Goal: Task Accomplishment & Management: Manage account settings

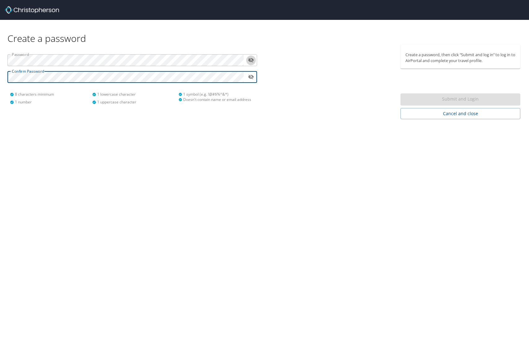
click at [253, 60] on icon "toggle password visibility" at bounding box center [251, 60] width 6 height 5
click at [251, 79] on icon "toggle password visibility" at bounding box center [251, 77] width 6 height 6
click at [251, 78] on icon "toggle password visibility" at bounding box center [251, 77] width 6 height 5
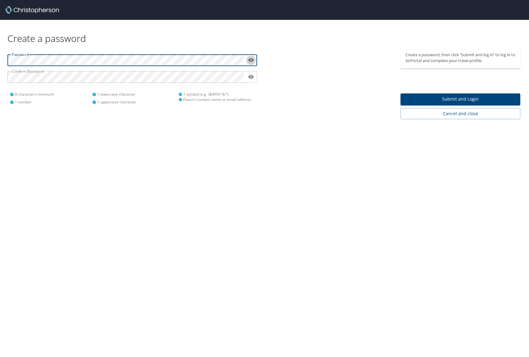
click at [250, 60] on icon "toggle password visibility" at bounding box center [251, 60] width 6 height 6
click at [436, 100] on span "Submit and Login" at bounding box center [460, 99] width 110 height 8
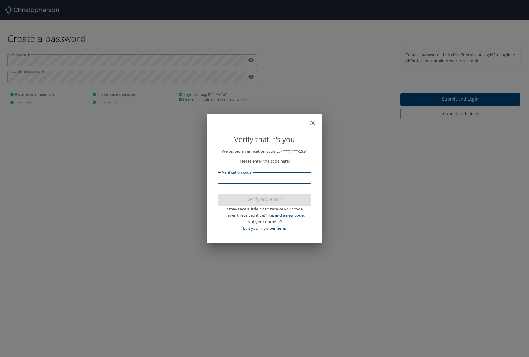
click at [253, 180] on input "Verification code" at bounding box center [264, 178] width 94 height 12
type input "470669"
click at [265, 197] on span "Verify and enroll" at bounding box center [264, 199] width 84 height 8
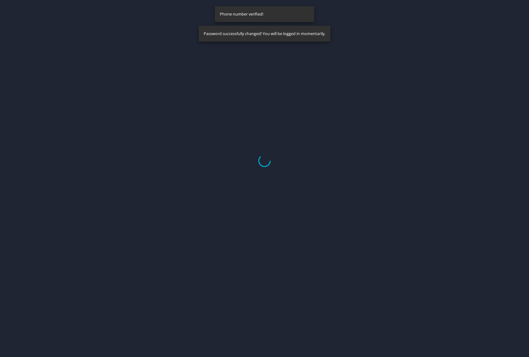
select select "US"
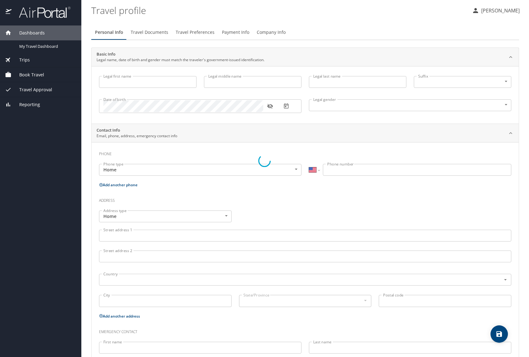
type input "[PERSON_NAME]"
type input "[DEMOGRAPHIC_DATA]"
select select "US"
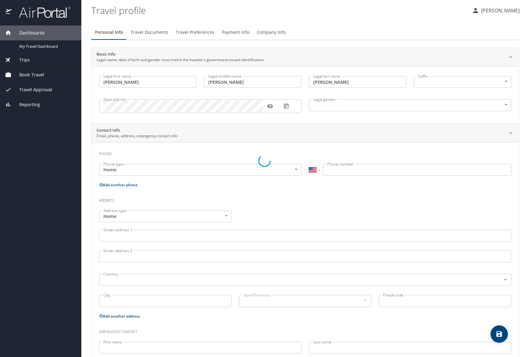
select select "US"
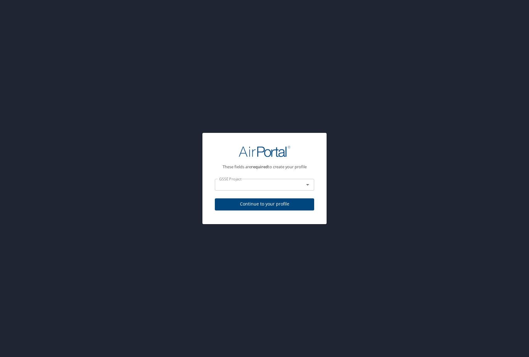
click at [258, 187] on input "text" at bounding box center [255, 185] width 77 height 8
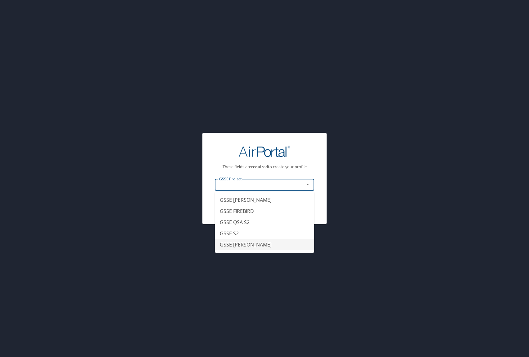
click at [248, 241] on li "GSSE [PERSON_NAME]" at bounding box center [264, 244] width 99 height 11
type input "GSSE [PERSON_NAME]"
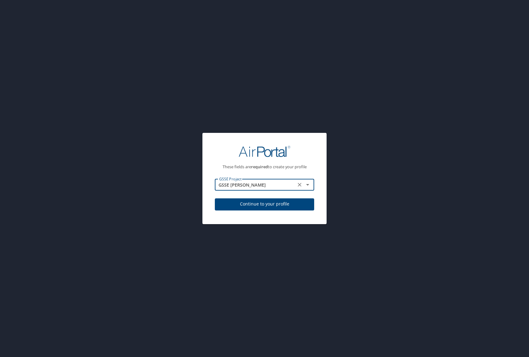
click at [268, 201] on span "Continue to your profile" at bounding box center [264, 204] width 89 height 8
select select "US"
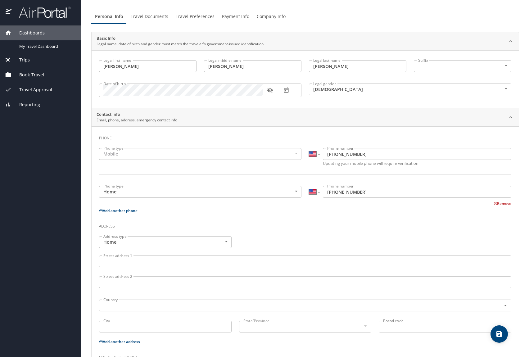
scroll to position [31, 0]
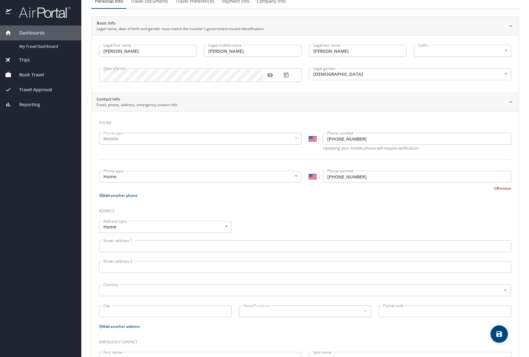
click at [117, 241] on input "Street address 1" at bounding box center [305, 246] width 412 height 12
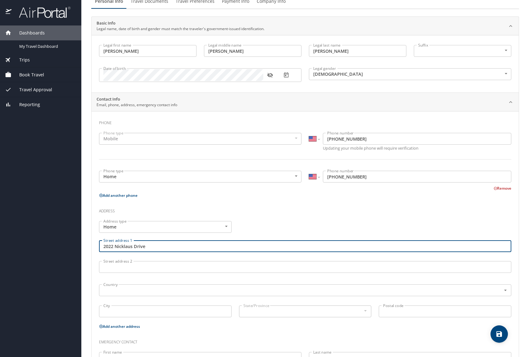
type input "2022 Nicklaus Drive"
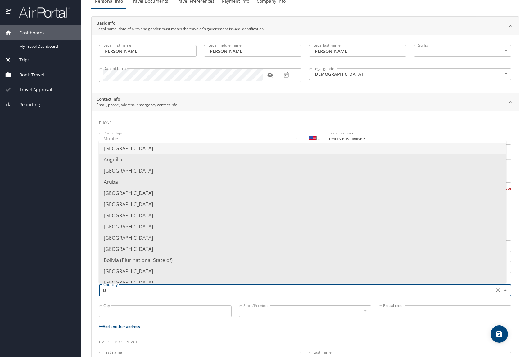
click at [144, 149] on li "[GEOGRAPHIC_DATA]" at bounding box center [302, 148] width 407 height 11
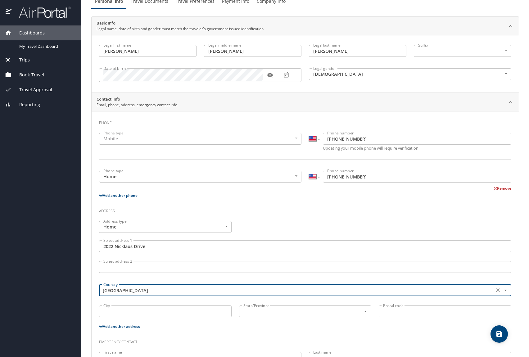
type input "[GEOGRAPHIC_DATA]"
click at [137, 311] on input "City" at bounding box center [165, 311] width 132 height 12
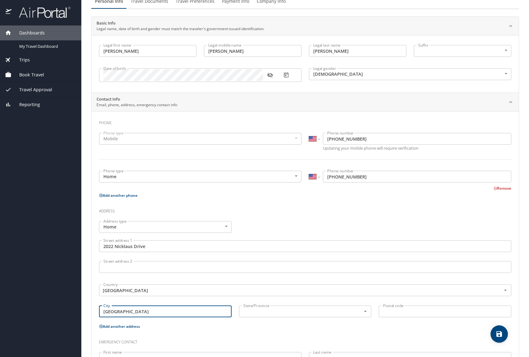
type input "[GEOGRAPHIC_DATA]"
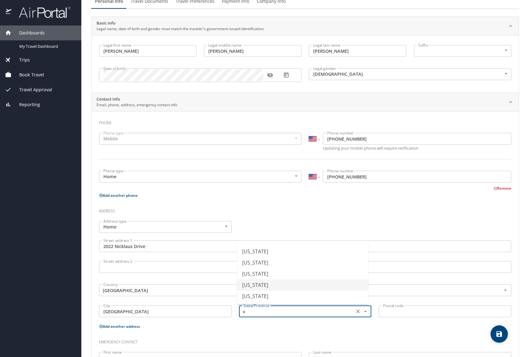
click at [256, 284] on li "[US_STATE]" at bounding box center [302, 284] width 131 height 11
type input "[US_STATE]"
click at [458, 312] on input "Postal code" at bounding box center [444, 311] width 132 height 12
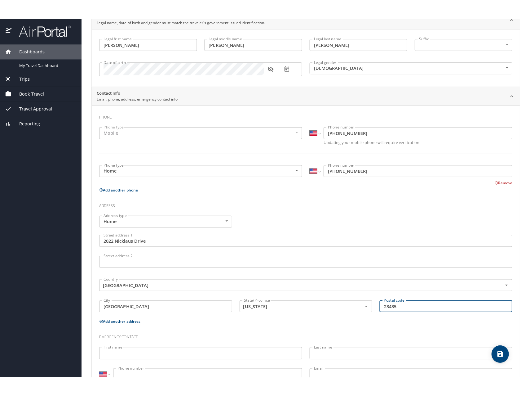
scroll to position [79, 0]
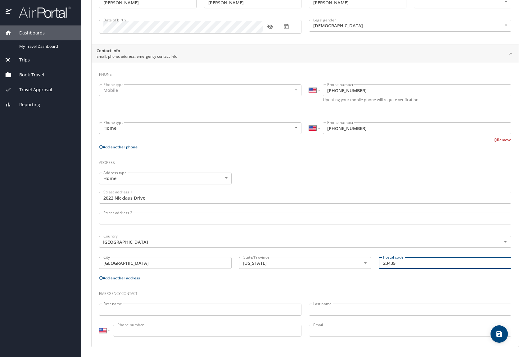
type input "23435"
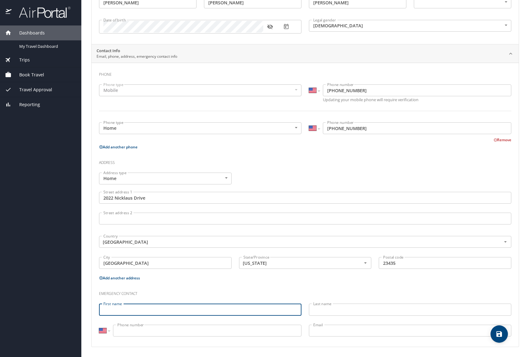
click at [171, 308] on input "First name" at bounding box center [200, 309] width 202 height 12
type input "[PERSON_NAME]"
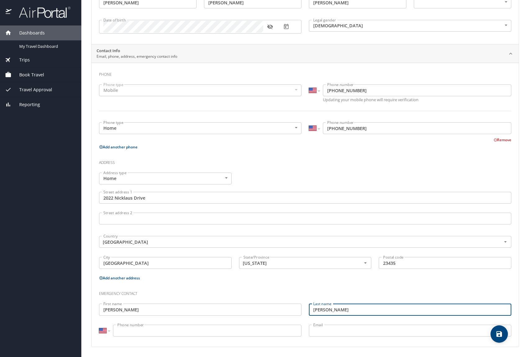
type input "[PERSON_NAME]"
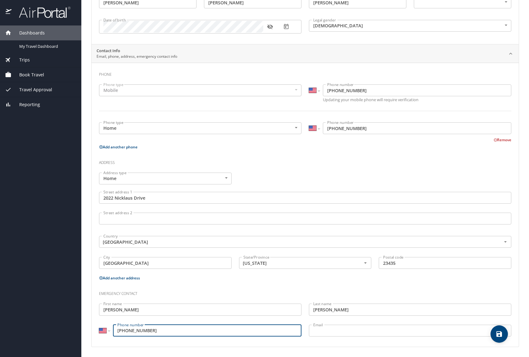
type input "[PHONE_NUMBER]"
click at [364, 332] on input "Email" at bounding box center [410, 330] width 202 height 12
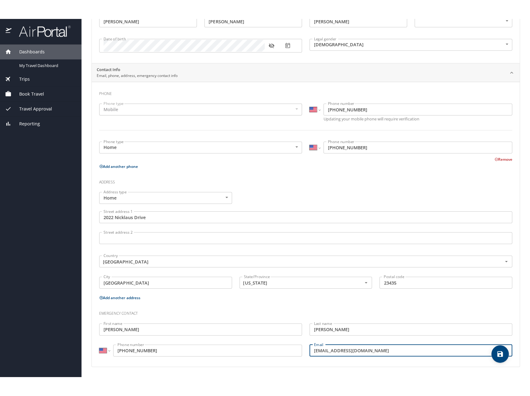
scroll to position [40, 0]
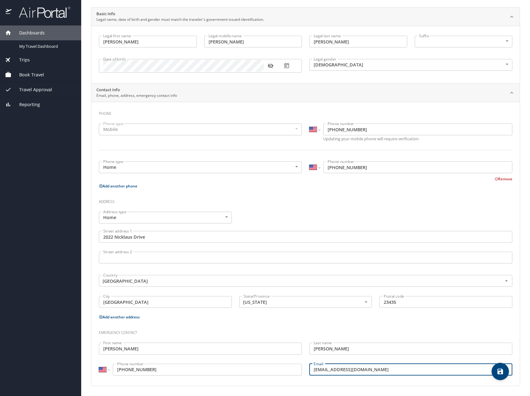
type input "[EMAIL_ADDRESS][DOMAIN_NAME]"
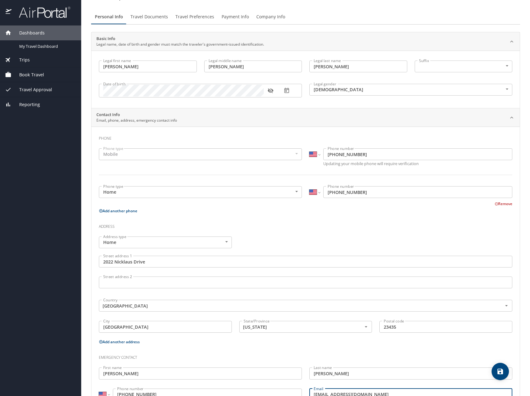
scroll to position [0, 0]
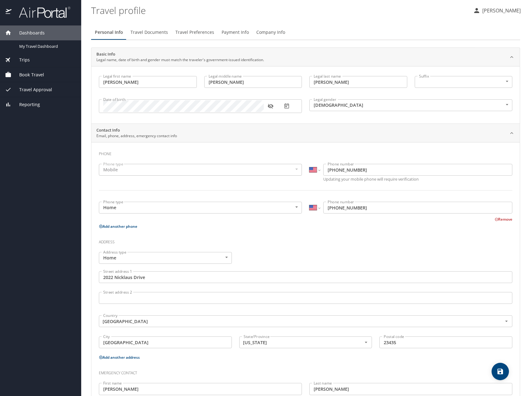
click at [503, 356] on button "save" at bounding box center [500, 371] width 17 height 17
select select "US"
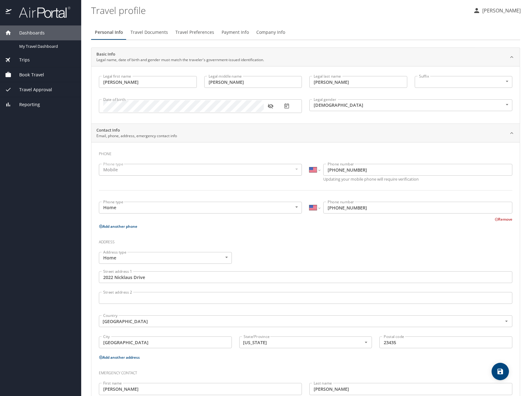
click at [156, 35] on span "Travel Documents" at bounding box center [150, 33] width 38 height 8
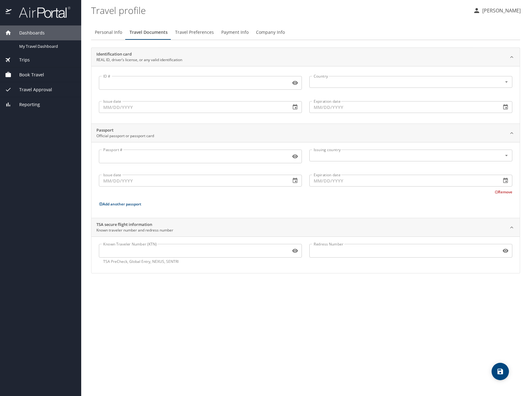
click at [132, 81] on input "ID #" at bounding box center [194, 83] width 190 height 12
drag, startPoint x: 365, startPoint y: 74, endPoint x: 356, endPoint y: 83, distance: 12.5
click at [364, 75] on div "Country Country" at bounding box center [411, 82] width 203 height 16
type input "T62671948"
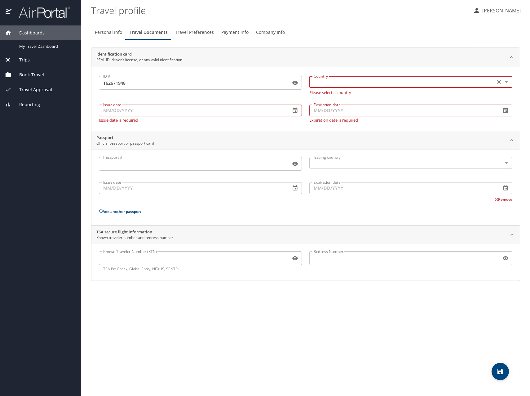
click at [356, 83] on input "text" at bounding box center [401, 82] width 181 height 8
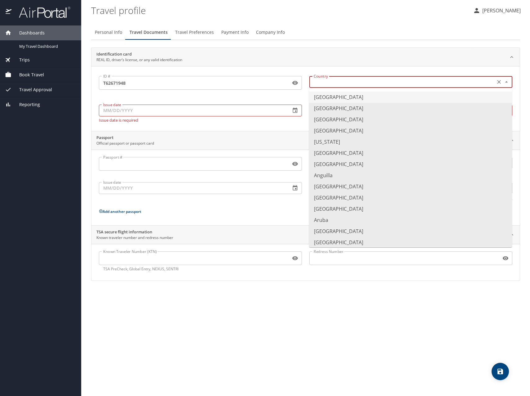
click at [347, 95] on li "[GEOGRAPHIC_DATA]" at bounding box center [410, 97] width 203 height 11
type input "[GEOGRAPHIC_DATA]"
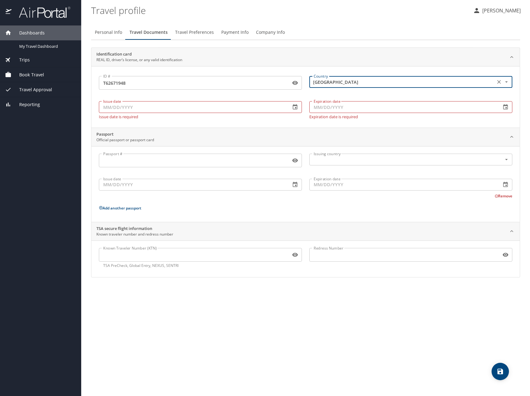
click at [178, 105] on input "Issue date" at bounding box center [192, 107] width 187 height 12
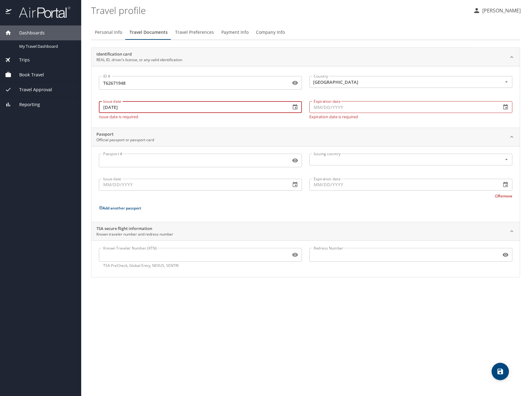
type input "[DATE]"
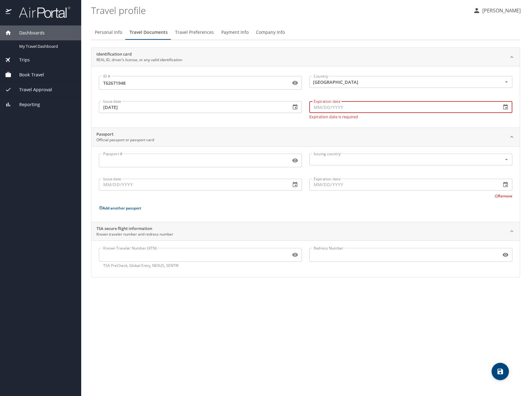
click at [326, 107] on input "Expiration date" at bounding box center [403, 107] width 187 height 12
type input "[DATE]"
click at [199, 249] on input "Known Traveler Number (KTN)" at bounding box center [194, 255] width 190 height 12
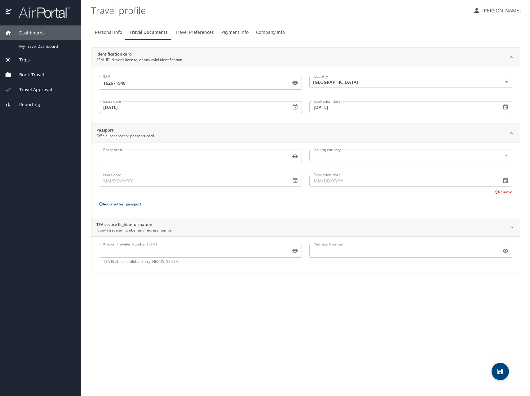
click at [342, 61] on div "Identification card REAL ID, driver’s license, or any valid identification" at bounding box center [300, 57] width 409 height 12
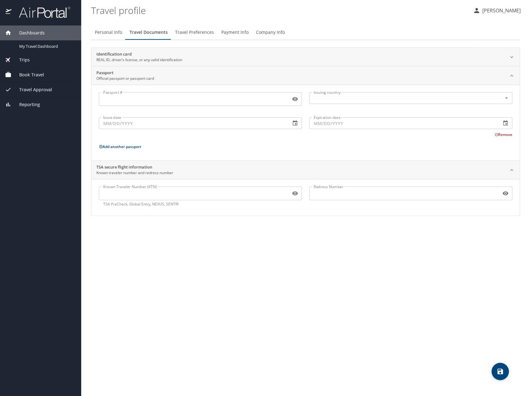
click at [341, 61] on div "Identification card REAL ID, driver’s license, or any valid identification" at bounding box center [300, 57] width 409 height 12
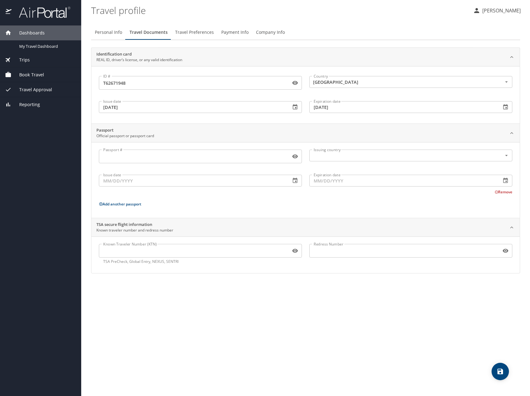
click at [145, 253] on input "Known Traveler Number (KTN)" at bounding box center [194, 251] width 190 height 12
paste input "TT115GHV4"
type input "TT115GHV4"
click at [298, 253] on icon "button" at bounding box center [295, 251] width 6 height 6
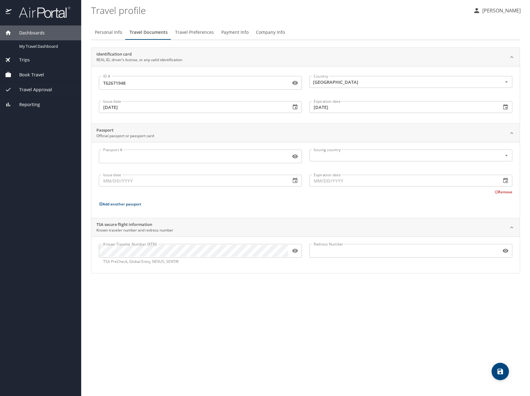
click at [298, 253] on icon "button" at bounding box center [295, 251] width 6 height 6
click at [498, 356] on icon "save" at bounding box center [501, 372] width 6 height 6
click at [202, 32] on span "Travel Preferences" at bounding box center [194, 33] width 39 height 8
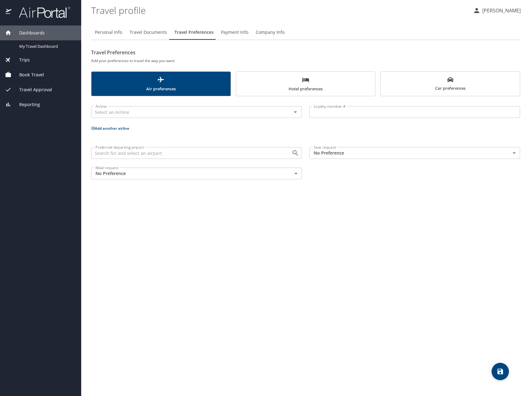
click at [160, 97] on div "Travel Preferences Add your preferences to travel the way you want Air preferen…" at bounding box center [305, 115] width 429 height 136
click at [167, 87] on span "Air preferences" at bounding box center [161, 84] width 132 height 16
click at [149, 108] on div "Airline" at bounding box center [196, 112] width 211 height 12
click at [296, 112] on icon "Open" at bounding box center [295, 112] width 3 height 2
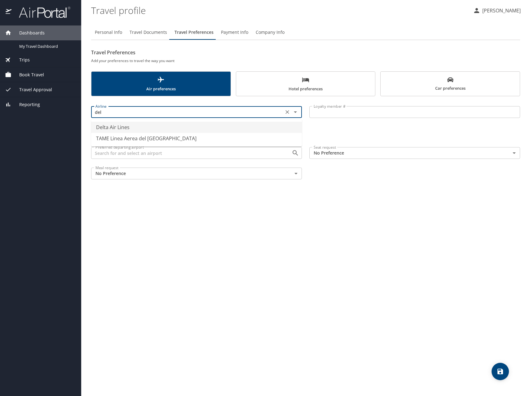
click at [147, 131] on li "Delta Air Lines" at bounding box center [196, 127] width 211 height 11
type input "Delta Air Lines"
click at [295, 85] on span "Hotel preferences" at bounding box center [306, 84] width 132 height 16
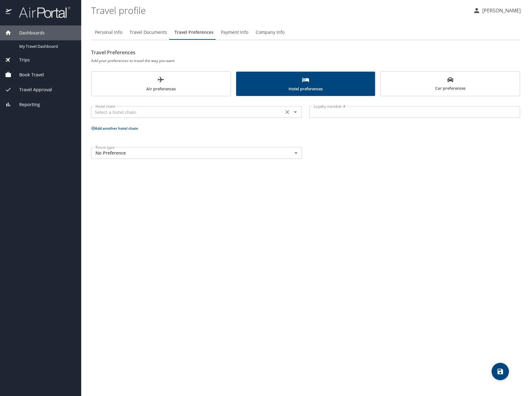
click at [163, 109] on input "text" at bounding box center [187, 112] width 189 height 8
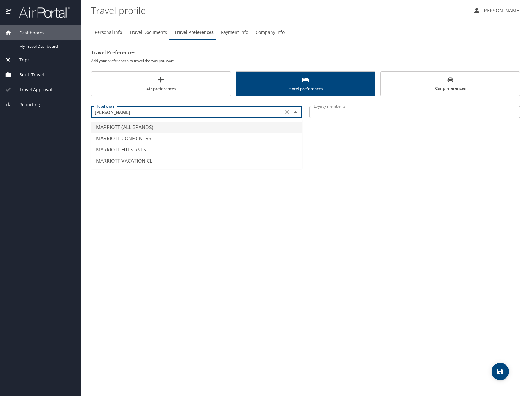
click at [157, 130] on li "MARRIOTT (ALL BRANDS)" at bounding box center [196, 127] width 211 height 11
type input "MARRIOTT (ALL BRANDS)"
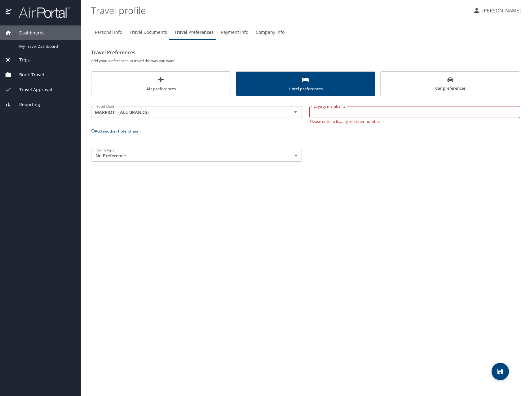
click at [175, 85] on span "Air preferences" at bounding box center [161, 84] width 132 height 16
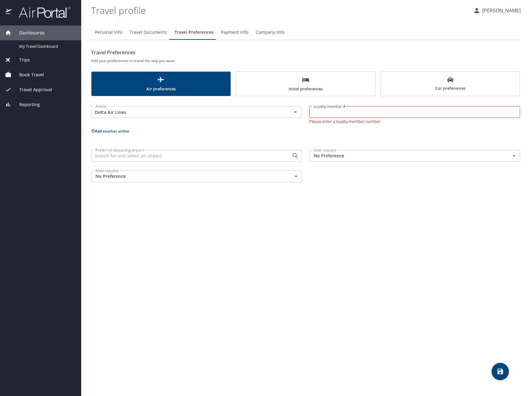
click at [343, 112] on input "Loyalty member #" at bounding box center [415, 112] width 211 height 12
paste input "9454842809"
type input "9454842809"
click at [356, 188] on div "Personal Info Travel Documents Travel Preferences Payment Info Company Info Tra…" at bounding box center [305, 208] width 429 height 376
click at [261, 156] on input "Preferred departing airport" at bounding box center [187, 153] width 189 height 8
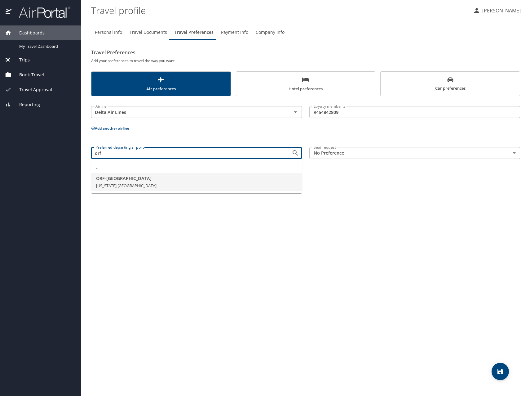
click at [127, 190] on li "ORF - [GEOGRAPHIC_DATA][US_STATE], [GEOGRAPHIC_DATA]" at bounding box center [196, 182] width 211 height 18
type input "ORF - [GEOGRAPHIC_DATA]"
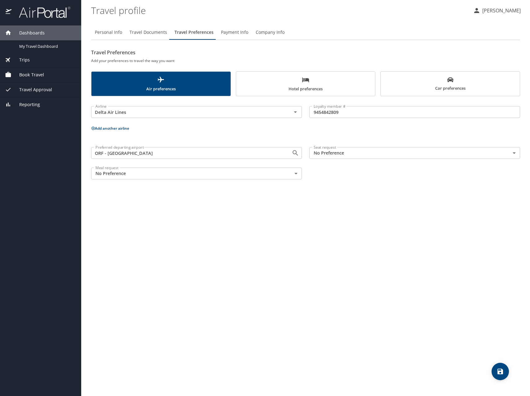
click at [503, 356] on icon "save" at bounding box center [500, 371] width 7 height 7
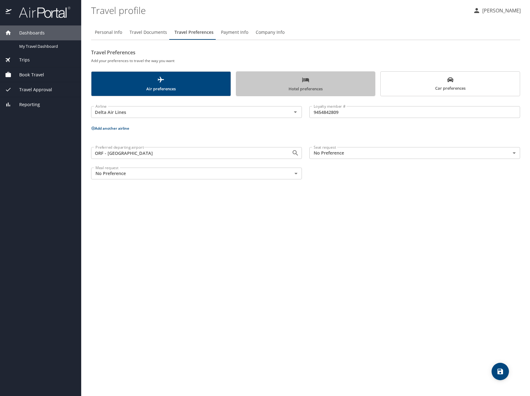
click at [283, 84] on span "Hotel preferences" at bounding box center [306, 84] width 132 height 16
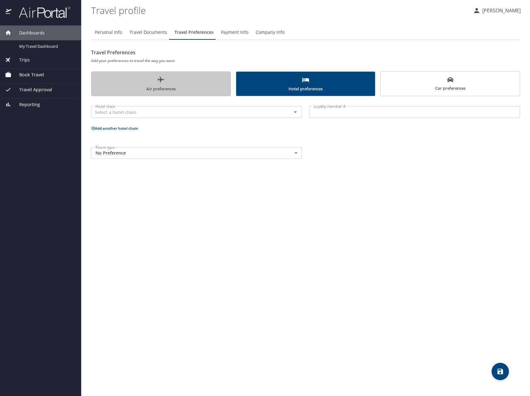
click at [163, 79] on icon "scrollable force tabs example" at bounding box center [160, 79] width 7 height 7
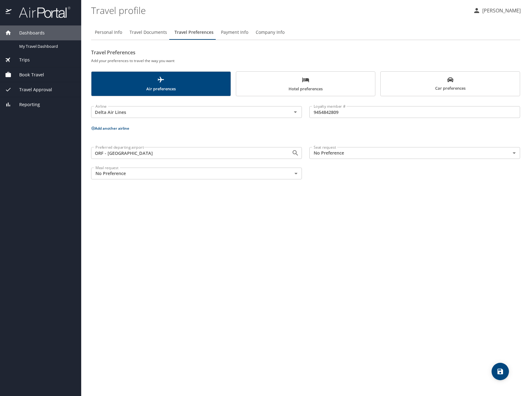
click at [120, 127] on button "Add another airline" at bounding box center [110, 128] width 38 height 5
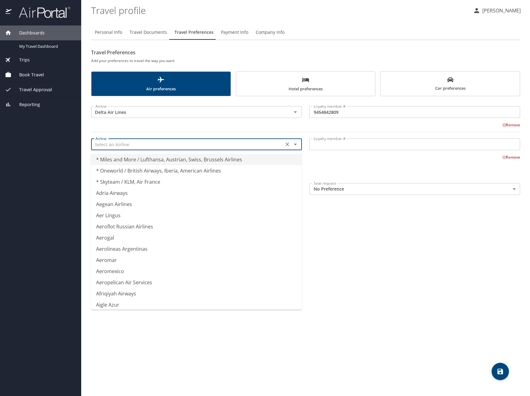
click at [126, 141] on input "text" at bounding box center [187, 144] width 189 height 8
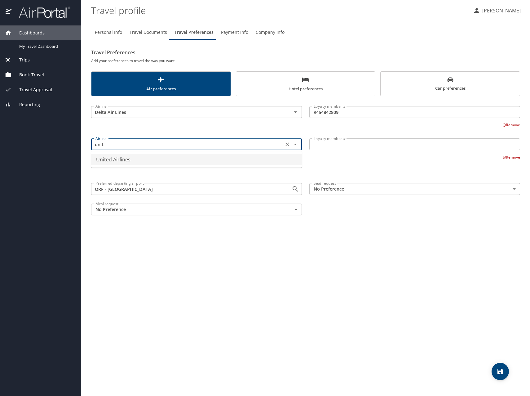
click at [129, 163] on li "United Airlines" at bounding box center [196, 159] width 211 height 11
type input "United Airlines"
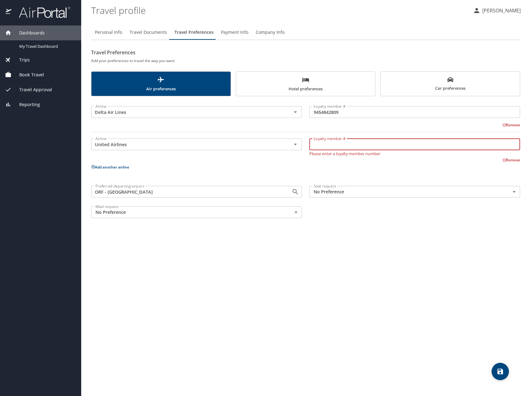
click at [393, 148] on input "Loyalty member #" at bounding box center [415, 144] width 211 height 12
paste input "UD545029"
type input "UD545029"
click at [372, 273] on div "Personal Info Travel Documents Travel Preferences Payment Info Company Info Tra…" at bounding box center [305, 208] width 429 height 376
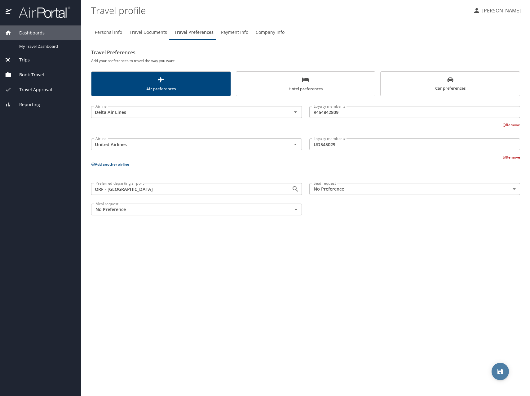
click at [498, 356] on icon "save" at bounding box center [500, 371] width 7 height 7
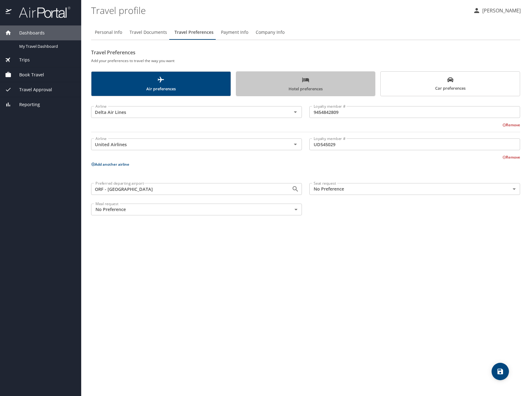
click at [319, 85] on span "Hotel preferences" at bounding box center [306, 84] width 132 height 16
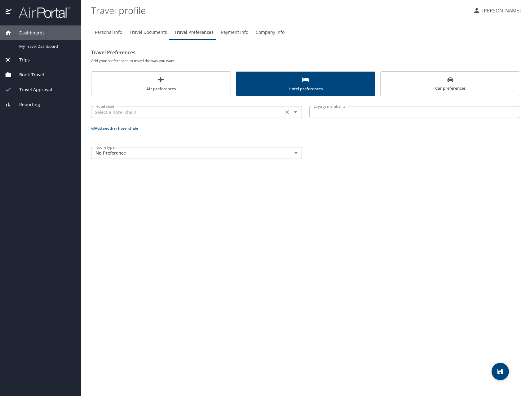
click at [265, 118] on div "Hotel chain" at bounding box center [196, 112] width 211 height 12
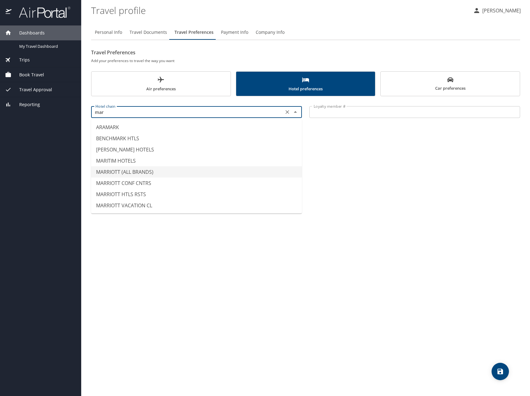
click at [143, 173] on li "MARRIOTT (ALL BRANDS)" at bounding box center [196, 171] width 211 height 11
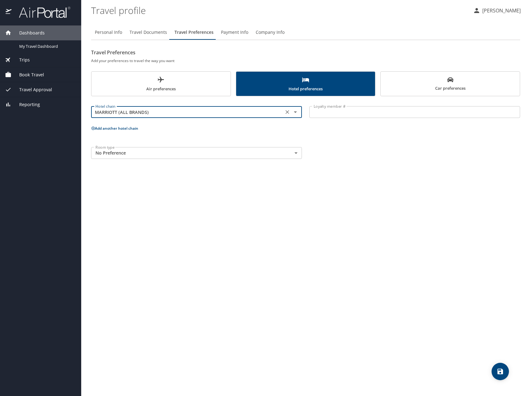
type input "MARRIOTT (ALL BRANDS)"
click at [350, 116] on input "Loyalty member #" at bounding box center [415, 112] width 211 height 12
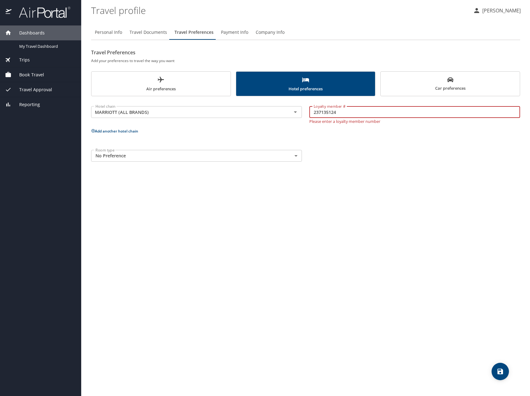
type input "237135124"
click at [376, 150] on div "Room type No Preference NotApplicable Room type" at bounding box center [305, 155] width 437 height 19
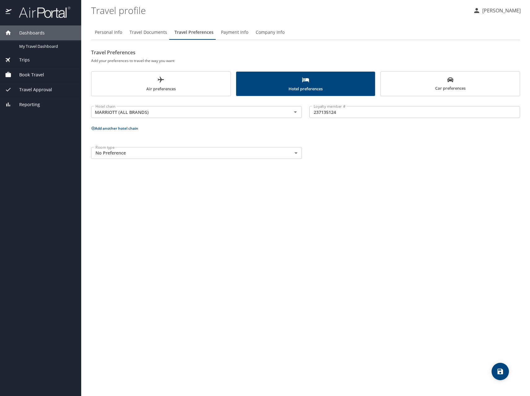
click at [256, 154] on body "Dashboards My Travel Dashboard Trips Current / Future Trips Past Trips Trips Mi…" at bounding box center [265, 198] width 530 height 396
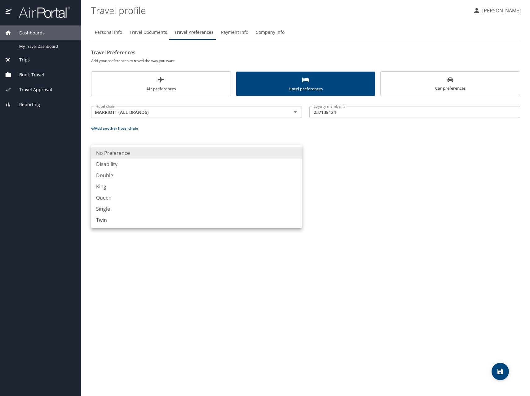
click at [356, 194] on div at bounding box center [265, 198] width 530 height 396
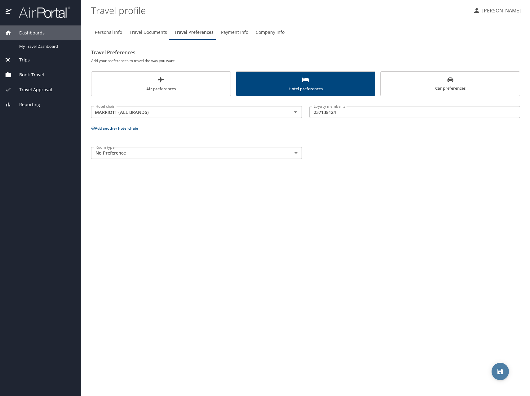
click at [505, 356] on span "save" at bounding box center [500, 371] width 17 height 7
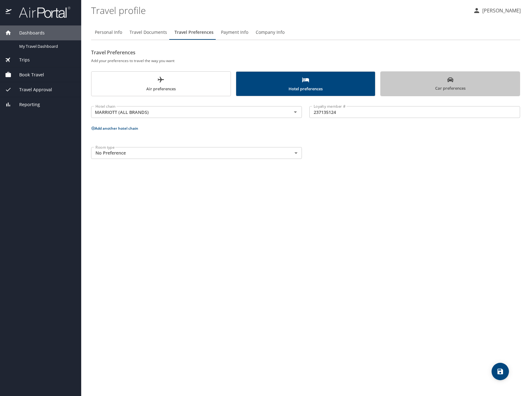
click at [414, 79] on span "Car preferences" at bounding box center [451, 84] width 132 height 15
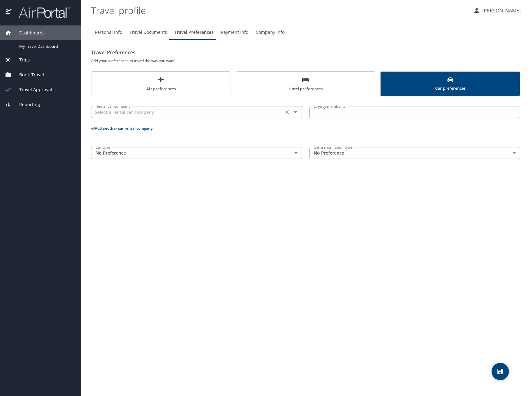
click at [226, 117] on div "Rental car company" at bounding box center [196, 112] width 211 height 12
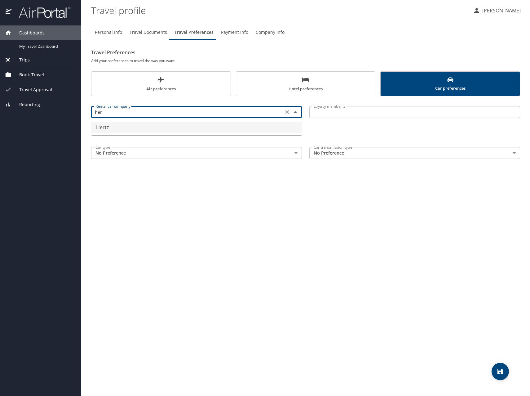
click at [216, 125] on li "Hertz" at bounding box center [196, 127] width 211 height 11
type input "Hertz"
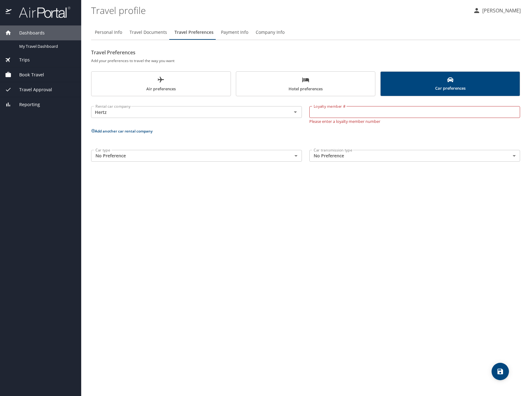
click at [358, 113] on input "Loyalty member #" at bounding box center [415, 112] width 211 height 12
paste input "18407109"
type input "18407109"
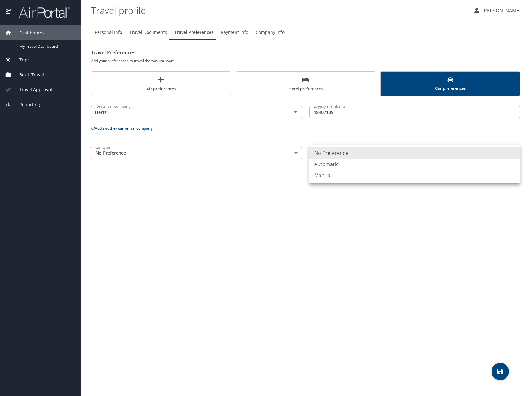
click at [359, 156] on body "Dashboards My Travel Dashboard Trips Current / Future Trips Past Trips Trips Mi…" at bounding box center [265, 198] width 530 height 396
click at [351, 165] on li "Automatic" at bounding box center [415, 164] width 211 height 11
type input "Automatic"
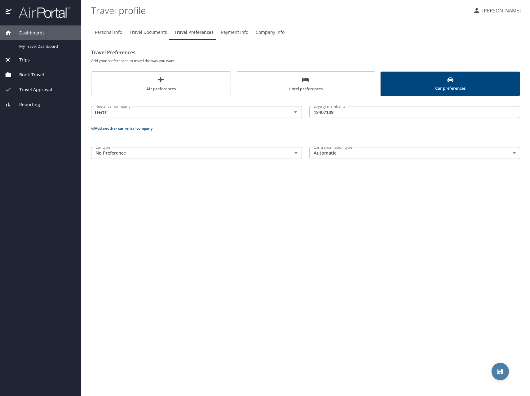
click at [502, 356] on icon "save" at bounding box center [501, 372] width 6 height 6
click at [227, 32] on span "Payment Info" at bounding box center [234, 33] width 27 height 8
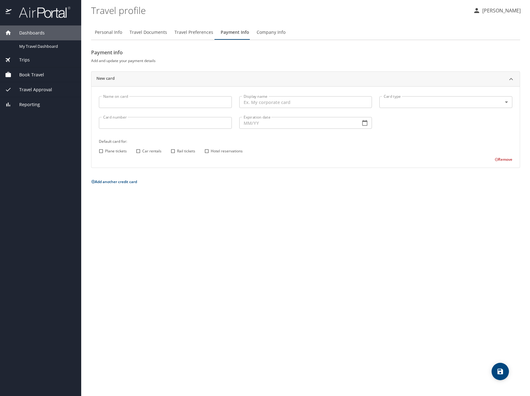
click at [271, 30] on span "Company Info" at bounding box center [271, 33] width 29 height 8
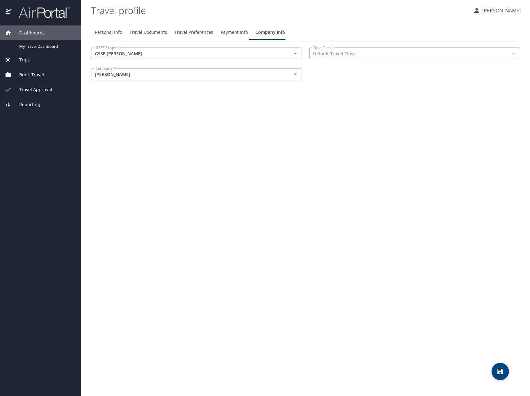
click at [512, 53] on div at bounding box center [514, 53] width 8 height 9
click at [232, 32] on span "Payment Info" at bounding box center [234, 33] width 27 height 8
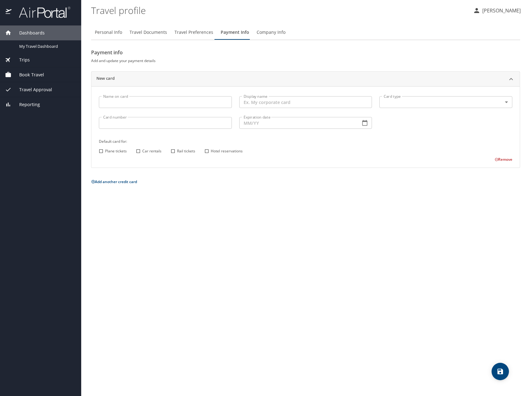
click at [145, 100] on input "Name on card" at bounding box center [165, 102] width 133 height 12
type input "[PERSON_NAME]"
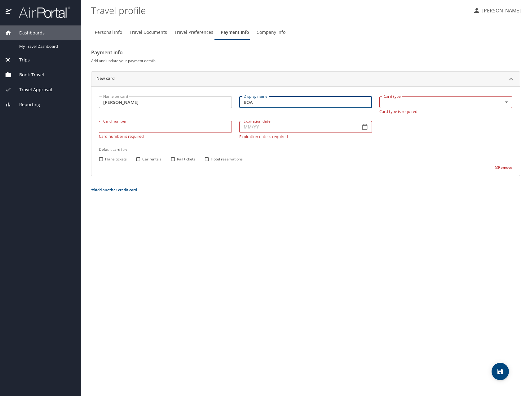
type input "BOA"
click at [484, 102] on body "Dashboards My Travel Dashboard Trips Current / Future Trips Past Trips Trips Mi…" at bounding box center [265, 198] width 530 height 396
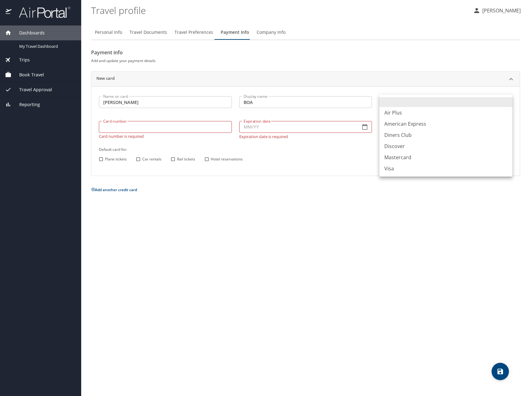
click at [402, 156] on li "Mastercard" at bounding box center [446, 157] width 133 height 11
type input "CA"
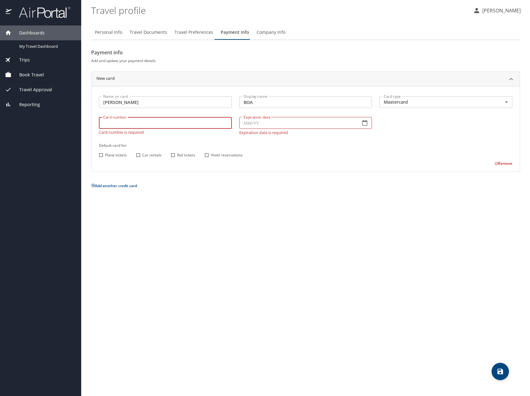
click at [166, 127] on input "Card number" at bounding box center [165, 123] width 133 height 12
type input "[CREDIT_CARD_NUMBER]"
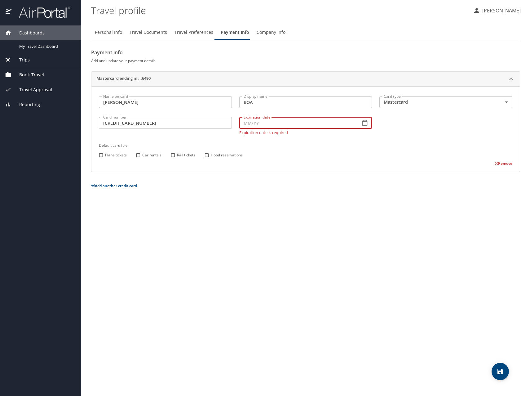
click at [265, 121] on input "Expiration date" at bounding box center [297, 123] width 117 height 12
click at [365, 125] on icon "button" at bounding box center [365, 123] width 6 height 6
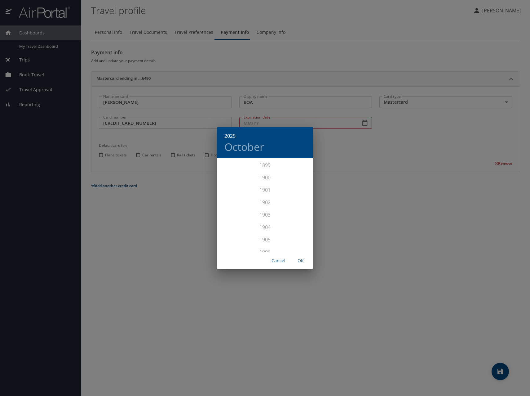
scroll to position [1526, 0]
click at [263, 246] on div "2028" at bounding box center [265, 245] width 96 height 12
click at [235, 239] on div "Oct" at bounding box center [233, 240] width 32 height 23
click at [301, 261] on span "OK" at bounding box center [300, 261] width 15 height 8
type input "10/28"
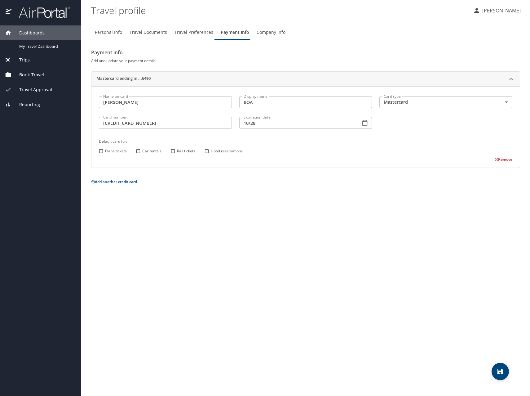
click at [101, 150] on input "Plane tickets" at bounding box center [101, 151] width 8 height 8
checkbox input "true"
click at [141, 151] on input "Car rentals" at bounding box center [138, 151] width 8 height 8
checkbox input "true"
click at [175, 152] on input "Rail tickets" at bounding box center [173, 151] width 8 height 8
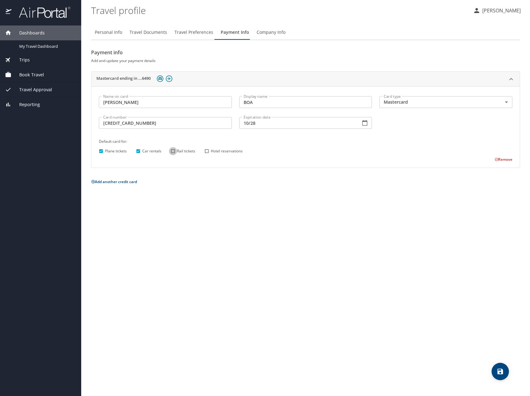
checkbox input "true"
click at [204, 154] on input "Hotel reservations" at bounding box center [207, 151] width 8 height 8
checkbox input "true"
click at [501, 356] on icon "save" at bounding box center [500, 371] width 7 height 7
click at [257, 30] on span "Company Info" at bounding box center [271, 33] width 29 height 8
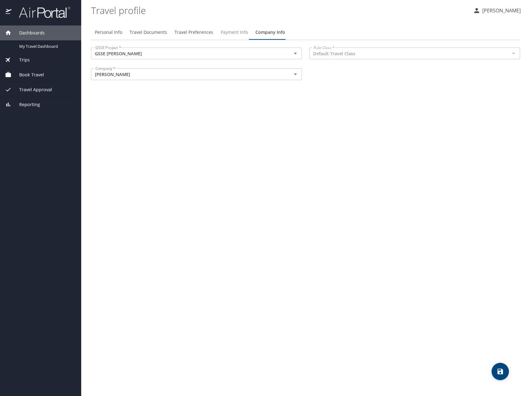
click at [225, 33] on span "Payment Info" at bounding box center [234, 33] width 27 height 8
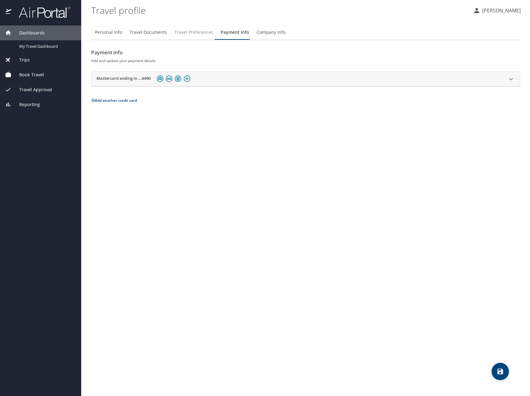
click at [177, 35] on span "Travel Preferences" at bounding box center [194, 33] width 39 height 8
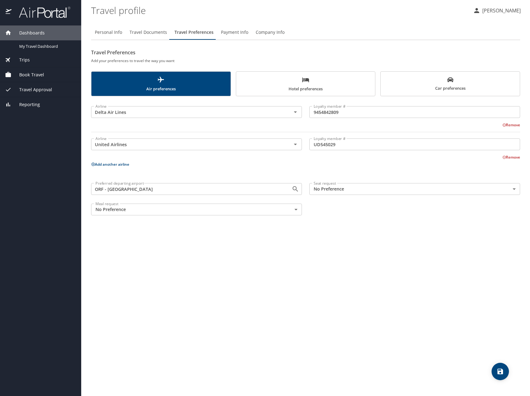
click at [340, 85] on span "Hotel preferences" at bounding box center [306, 84] width 132 height 16
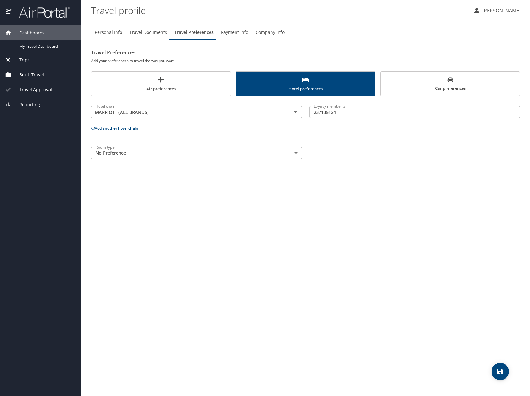
click at [432, 89] on span "Car preferences" at bounding box center [451, 84] width 132 height 15
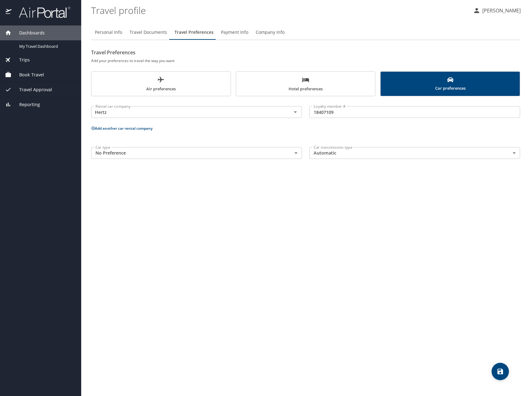
click at [180, 87] on span "Air preferences" at bounding box center [161, 84] width 132 height 16
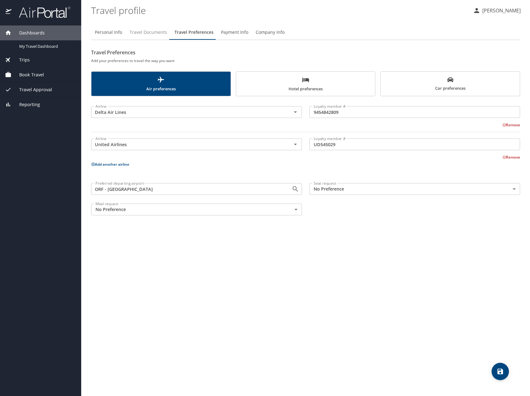
click at [145, 31] on span "Travel Documents" at bounding box center [149, 33] width 38 height 8
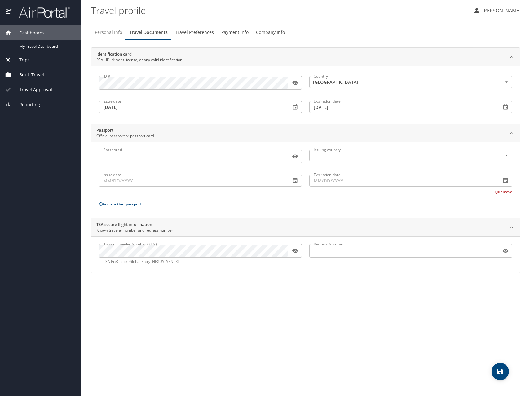
click at [101, 33] on span "Personal Info" at bounding box center [108, 33] width 27 height 8
select select "US"
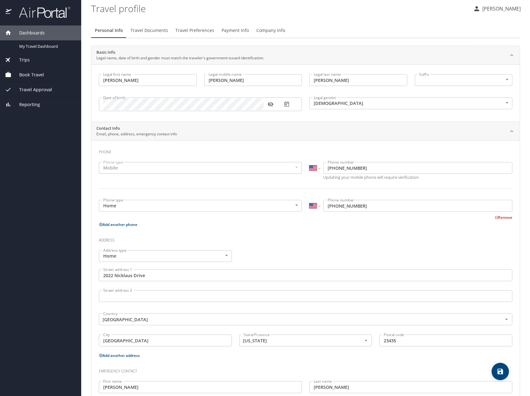
scroll to position [0, 0]
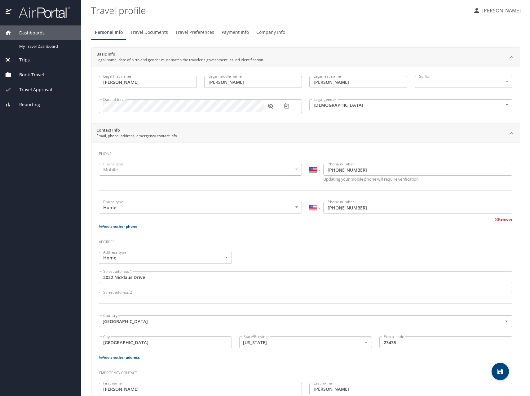
click at [476, 78] on body "Dashboards My Travel Dashboard Trips Current / Future Trips Past Trips Trips Mi…" at bounding box center [265, 198] width 530 height 396
click at [476, 78] on li at bounding box center [459, 82] width 97 height 10
click at [499, 356] on button "save" at bounding box center [500, 371] width 17 height 17
select select "US"
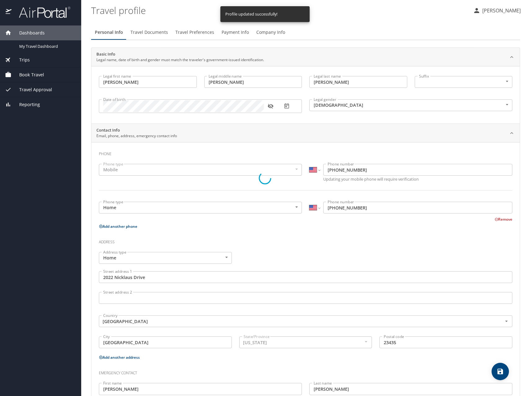
select select "US"
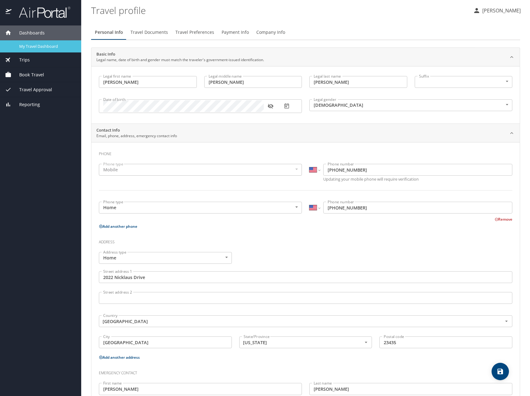
drag, startPoint x: 46, startPoint y: 56, endPoint x: 43, endPoint y: 46, distance: 10.3
click at [43, 46] on span "My Travel Dashboard" at bounding box center [46, 46] width 55 height 6
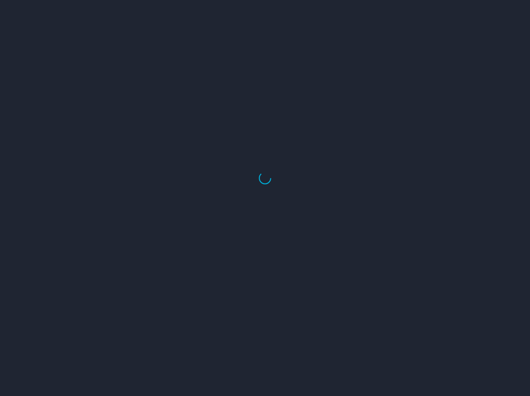
select select "US"
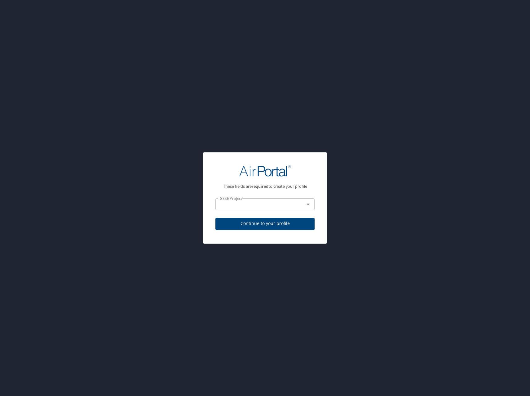
click at [299, 205] on div at bounding box center [304, 204] width 16 height 9
click at [302, 205] on div at bounding box center [304, 204] width 16 height 9
click at [310, 204] on icon "Open" at bounding box center [308, 203] width 7 height 7
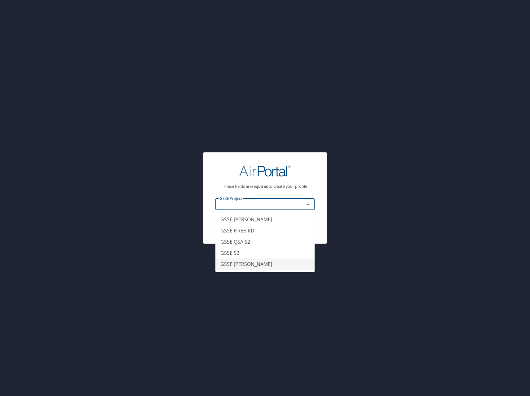
click at [284, 261] on li "GSSE [PERSON_NAME]" at bounding box center [265, 263] width 99 height 11
type input "GSSE [PERSON_NAME]"
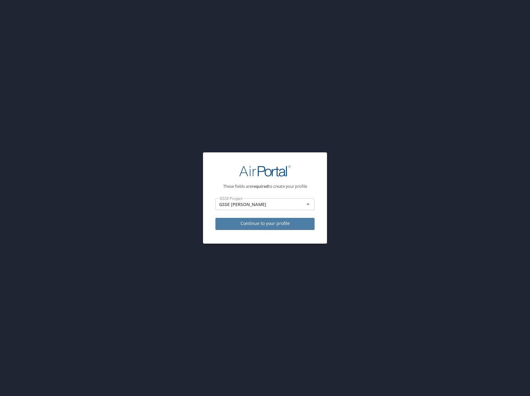
click at [290, 225] on span "Continue to your profile" at bounding box center [265, 224] width 89 height 8
select select "US"
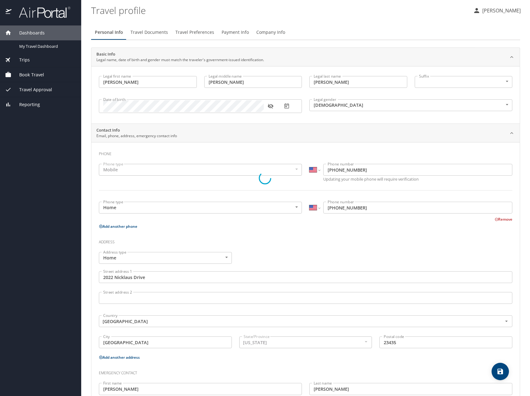
select select "US"
click at [33, 59] on div "Trips" at bounding box center [40, 59] width 71 height 7
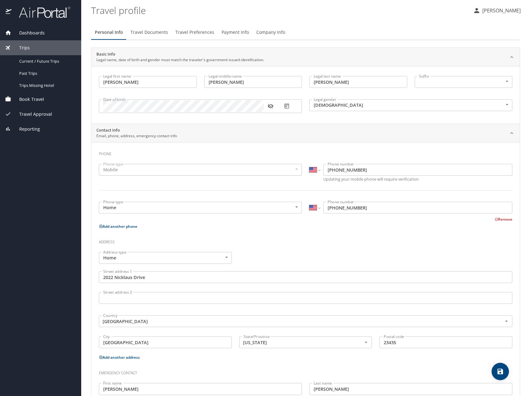
click at [40, 29] on span "Dashboards" at bounding box center [27, 32] width 33 height 7
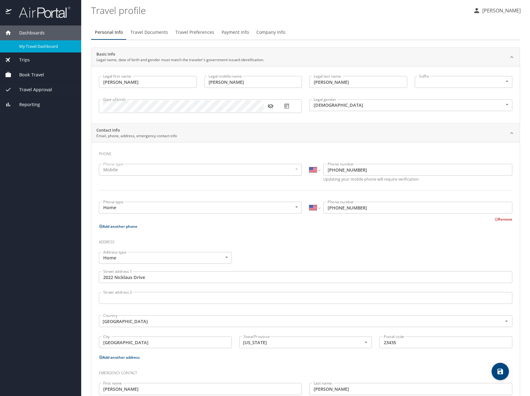
click at [45, 47] on span "My Travel Dashboard" at bounding box center [46, 46] width 55 height 6
